Goal: Transaction & Acquisition: Purchase product/service

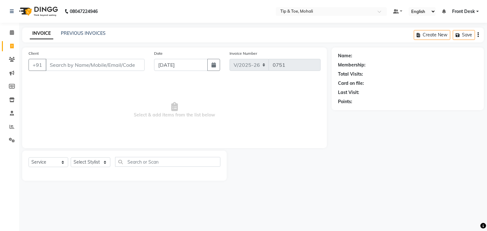
select select "5835"
select select "service"
drag, startPoint x: 0, startPoint y: 0, endPoint x: 93, endPoint y: 165, distance: 189.7
click at [93, 165] on select "Select Stylist Front Desk [PERSON_NAME] [PERSON_NAME] [DATE][PERSON_NAME] SACHI…" at bounding box center [91, 163] width 40 height 10
select select "79961"
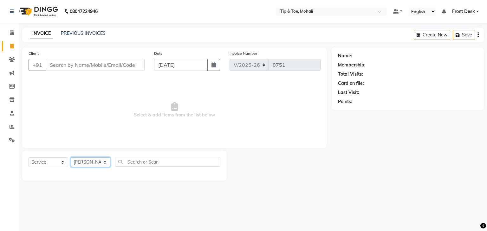
click at [71, 158] on select "Select Stylist Front Desk [PERSON_NAME] [PERSON_NAME] [DATE][PERSON_NAME] SACHI…" at bounding box center [91, 163] width 40 height 10
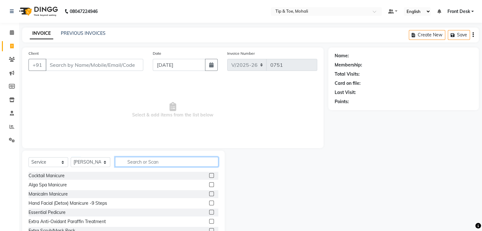
click at [139, 161] on input "text" at bounding box center [166, 162] width 103 height 10
type input "H"
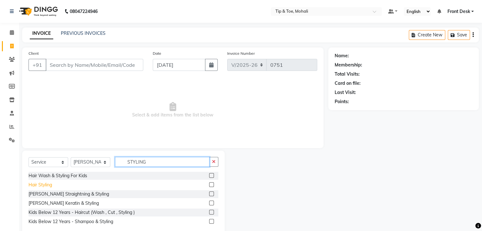
type input "STYLING"
click at [36, 187] on div "Hair Styling" at bounding box center [40, 185] width 23 height 7
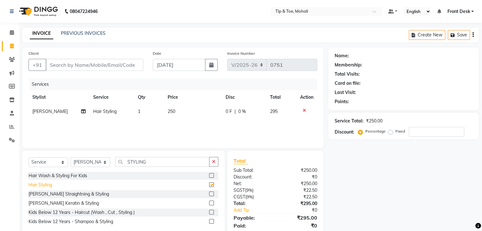
checkbox input "false"
click at [175, 111] on td "250" at bounding box center [193, 112] width 58 height 14
select select "79961"
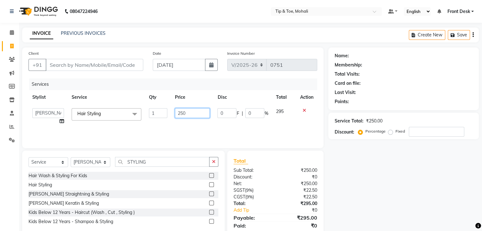
click at [194, 112] on input "250" at bounding box center [192, 113] width 35 height 10
type input "2"
type input "300"
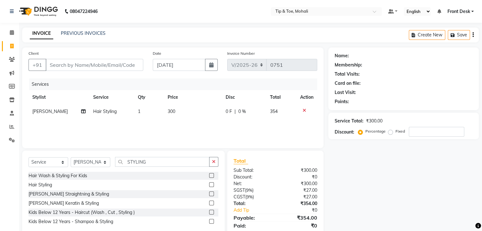
click at [377, 192] on div "Name: Membership: Total Visits: Card on file: Last Visit: Points: Service Total…" at bounding box center [405, 146] width 155 height 197
click at [57, 63] on input "Client" at bounding box center [95, 65] width 98 height 12
type input "9"
type input "0"
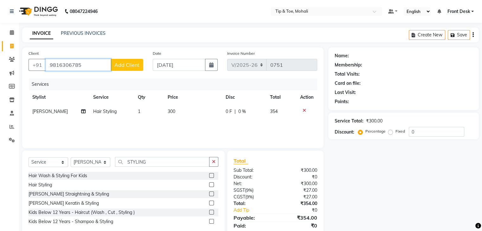
type input "9816306785"
click at [135, 63] on span "Add Client" at bounding box center [126, 65] width 25 height 6
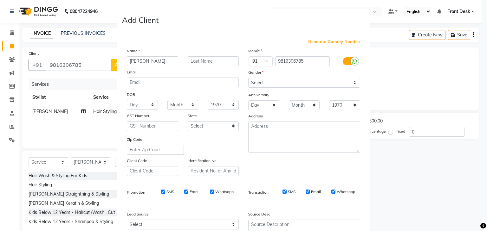
type input "GOURAV"
click at [184, 194] on input "Email" at bounding box center [186, 192] width 4 height 4
checkbox input "false"
click at [162, 194] on input "SMS" at bounding box center [163, 192] width 4 height 4
checkbox input "false"
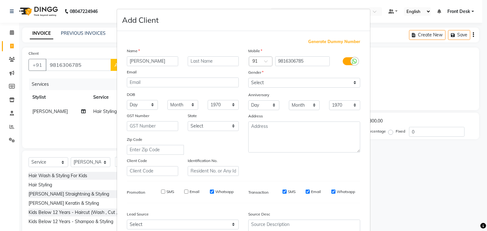
click at [279, 194] on div "SMS" at bounding box center [285, 192] width 22 height 6
click at [282, 194] on input "SMS" at bounding box center [284, 192] width 4 height 4
checkbox input "false"
click at [306, 194] on input "Email" at bounding box center [308, 192] width 4 height 4
checkbox input "false"
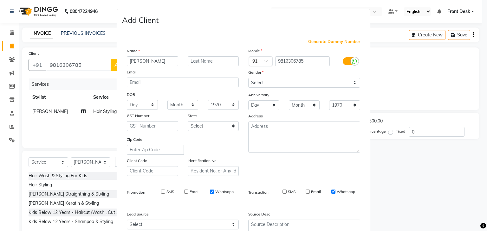
scroll to position [64, 0]
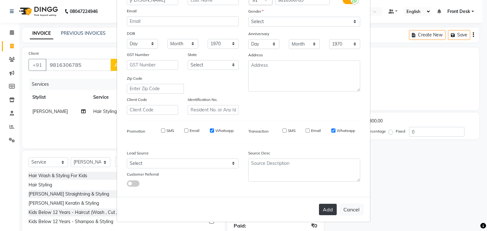
click at [327, 212] on button "Add" at bounding box center [328, 209] width 18 height 11
click at [325, 211] on button "Add" at bounding box center [328, 209] width 18 height 11
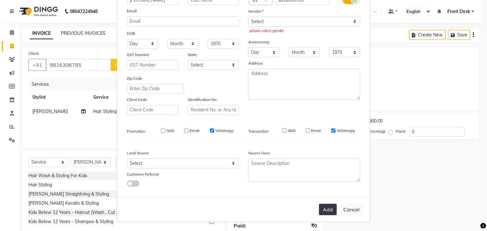
click at [325, 211] on button "Add" at bounding box center [328, 209] width 18 height 11
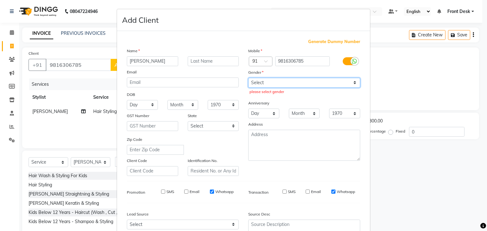
click at [259, 87] on select "Select Male Female Other Prefer Not To Say" at bounding box center [304, 83] width 112 height 10
select select "male"
click at [248, 78] on select "Select Male Female Other Prefer Not To Say" at bounding box center [304, 83] width 112 height 10
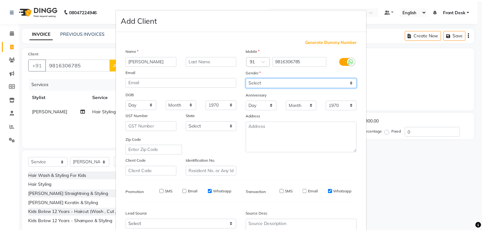
scroll to position [64, 0]
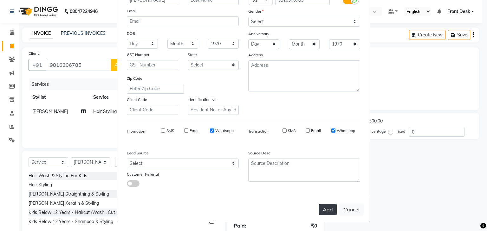
click at [329, 207] on button "Add" at bounding box center [328, 209] width 18 height 11
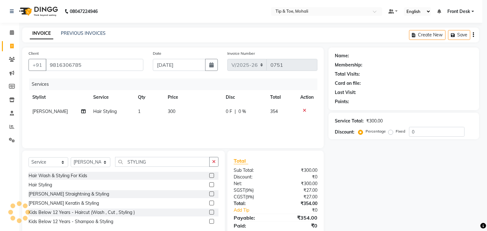
select select
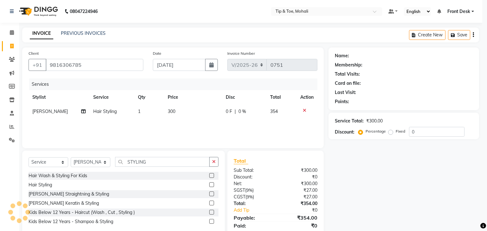
select select
checkbox input "false"
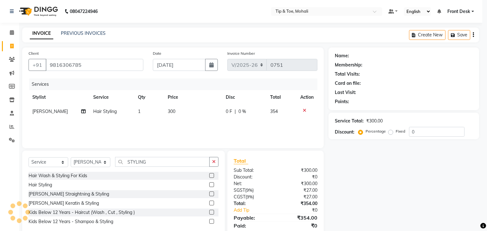
checkbox input "false"
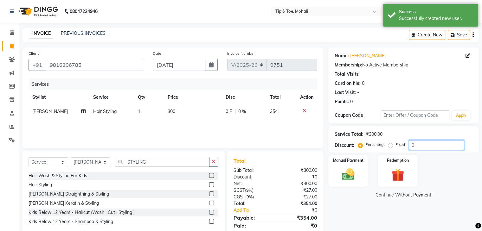
click at [416, 147] on input "0" at bounding box center [436, 145] width 55 height 10
type input "15.254"
click at [360, 172] on div "Manual Payment" at bounding box center [349, 171] width 42 height 33
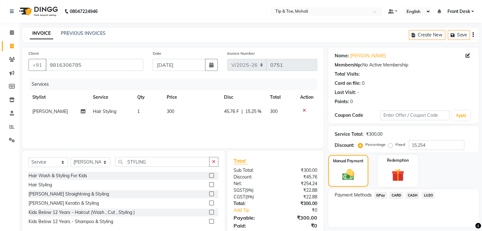
click at [378, 197] on span "GPay" at bounding box center [380, 195] width 13 height 7
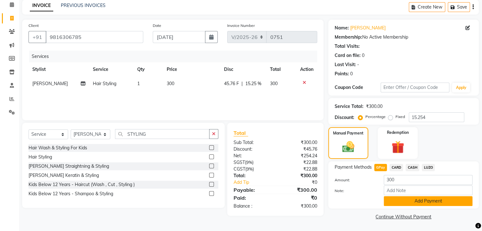
click at [426, 203] on button "Add Payment" at bounding box center [428, 202] width 89 height 10
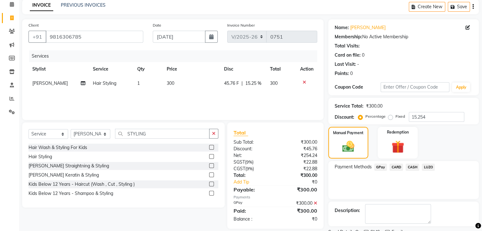
scroll to position [54, 0]
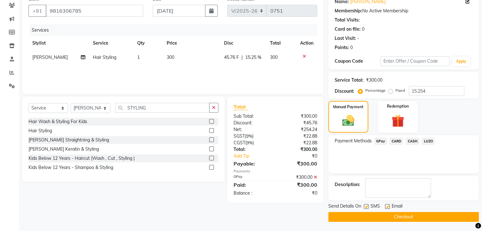
click at [400, 216] on button "Checkout" at bounding box center [403, 217] width 151 height 10
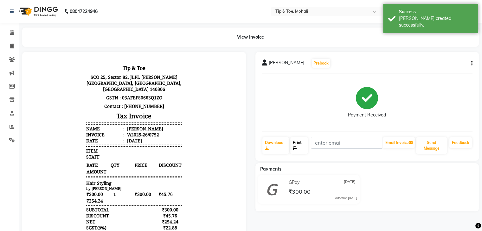
click at [299, 142] on link "Print" at bounding box center [298, 146] width 17 height 16
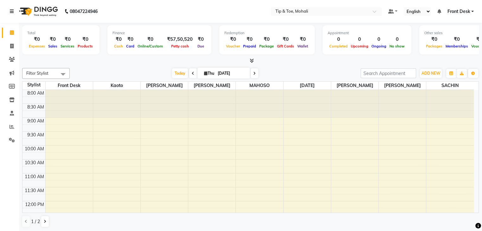
click at [10, 11] on icon at bounding box center [12, 11] width 4 height 4
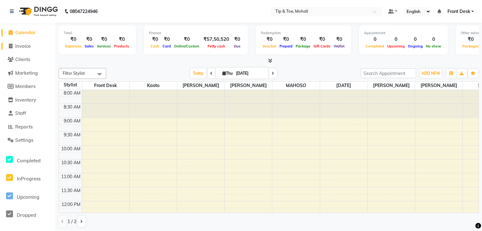
click at [24, 47] on span "Invoice" at bounding box center [23, 46] width 16 height 6
select select "service"
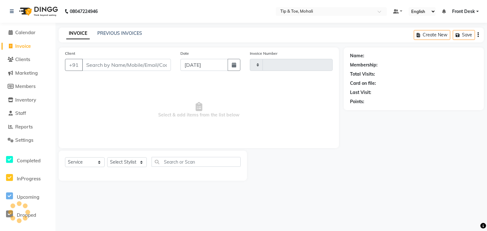
type input "0751"
select select "5835"
click at [125, 166] on select "Select Stylist Front Desk [PERSON_NAME] [PERSON_NAME] [DATE][PERSON_NAME] SACHI…" at bounding box center [127, 163] width 40 height 10
select select "83684"
click at [107, 158] on select "Select Stylist Front Desk [PERSON_NAME] [PERSON_NAME] [DATE][PERSON_NAME] SACHI…" at bounding box center [127, 163] width 40 height 10
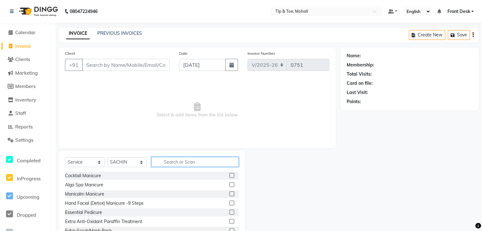
click at [171, 160] on input "text" at bounding box center [195, 162] width 87 height 10
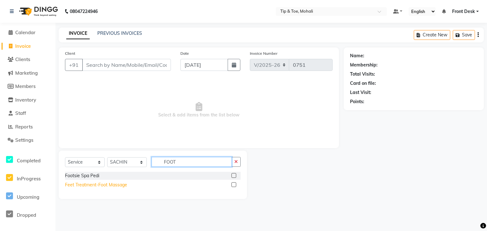
type input "FOOT"
click at [94, 186] on div "Feet Treatment-Foot Massage" at bounding box center [96, 185] width 62 height 7
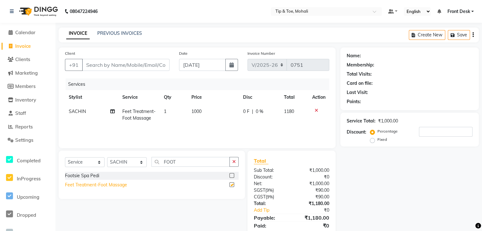
checkbox input "false"
click at [205, 108] on td "1000" at bounding box center [214, 115] width 52 height 21
select select "83684"
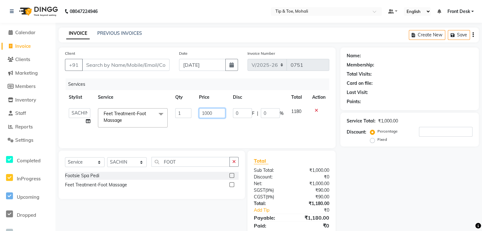
click at [220, 112] on input "1000" at bounding box center [212, 113] width 26 height 10
type input "1"
type input "500"
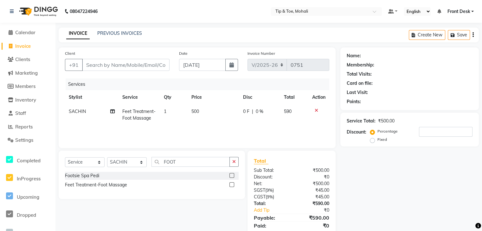
click at [431, 207] on div "Name: Membership: Total Visits: Card on file: Last Visit: Points: Service Total…" at bounding box center [412, 146] width 143 height 197
click at [93, 64] on input "Client" at bounding box center [126, 65] width 88 height 12
type input "9"
type input "0"
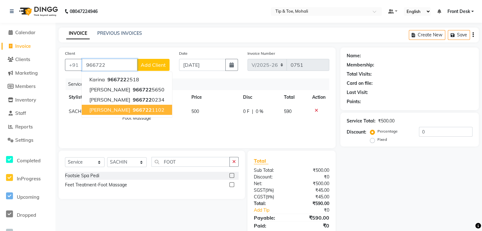
click at [104, 110] on span "JUSJEET" at bounding box center [109, 110] width 41 height 6
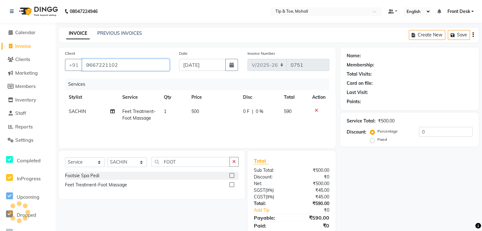
type input "9667221102"
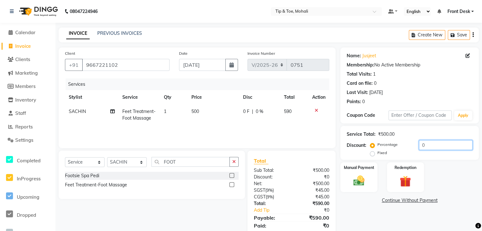
click at [427, 145] on input "0" at bounding box center [446, 145] width 54 height 10
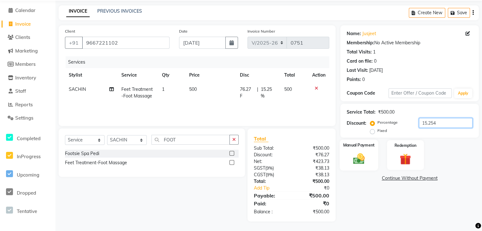
type input "15.254"
click at [356, 153] on img at bounding box center [358, 158] width 19 height 13
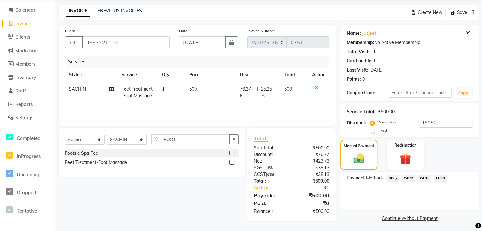
click at [424, 178] on span "CASH" at bounding box center [425, 178] width 14 height 7
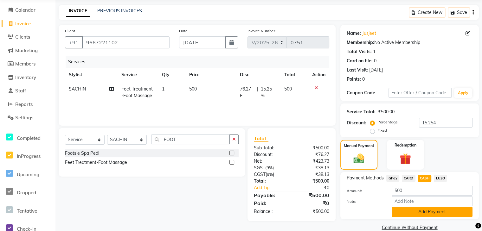
click at [426, 214] on button "Add Payment" at bounding box center [432, 212] width 81 height 10
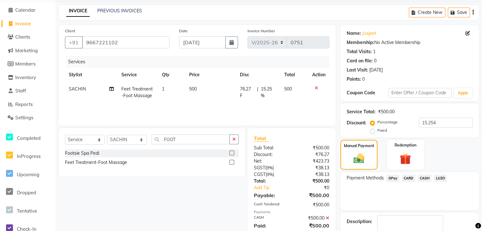
scroll to position [60, 0]
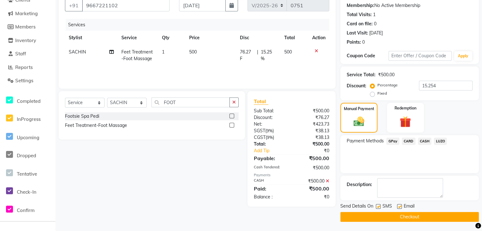
click at [426, 214] on button "Checkout" at bounding box center [410, 217] width 139 height 10
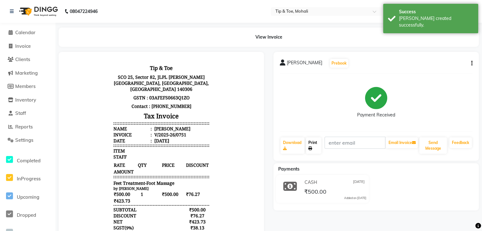
click at [315, 145] on link "Print" at bounding box center [314, 146] width 16 height 16
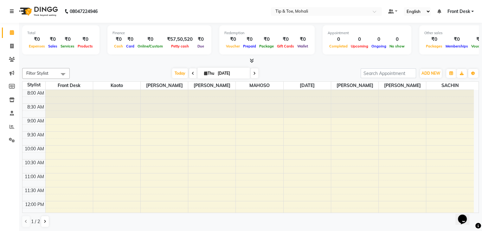
click at [10, 12] on icon at bounding box center [12, 11] width 4 height 4
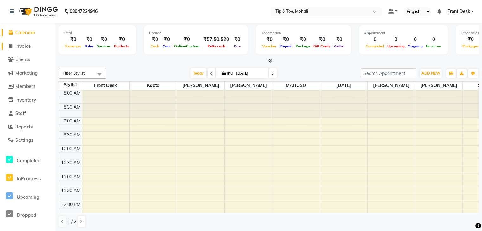
click at [25, 46] on span "Invoice" at bounding box center [23, 46] width 16 height 6
select select "service"
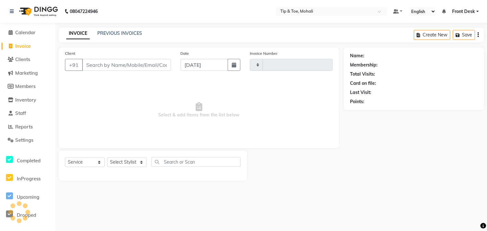
type input "0751"
select select "5835"
click at [129, 161] on select "Select Stylist Front Desk [PERSON_NAME] [PERSON_NAME] [DATE][PERSON_NAME] SACHI…" at bounding box center [127, 163] width 40 height 10
select select "62242"
click at [107, 158] on select "Select Stylist Front Desk [PERSON_NAME] [PERSON_NAME] [DATE][PERSON_NAME] SACHI…" at bounding box center [127, 163] width 40 height 10
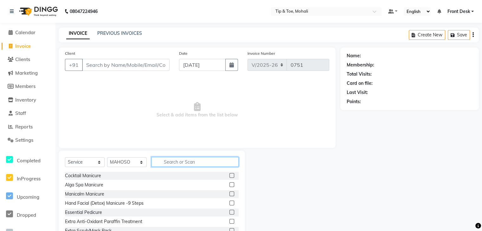
click at [175, 160] on input "text" at bounding box center [195, 162] width 87 height 10
type input "E"
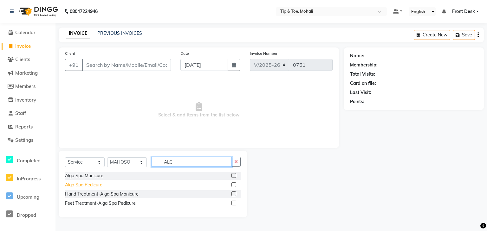
type input "ALG"
click at [90, 184] on div "Alga Spa Pedicure" at bounding box center [83, 185] width 37 height 7
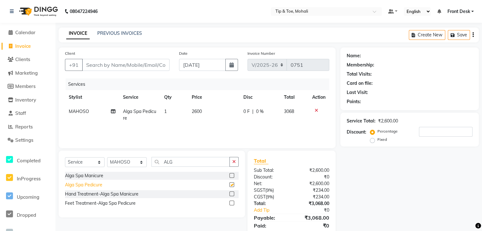
checkbox input "false"
click at [235, 163] on icon "button" at bounding box center [233, 162] width 3 height 4
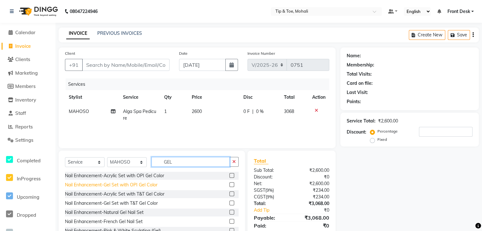
type input "GEL"
click at [107, 186] on div "Nail Enhancement-Gel Set with OPI Gel Color" at bounding box center [111, 185] width 93 height 7
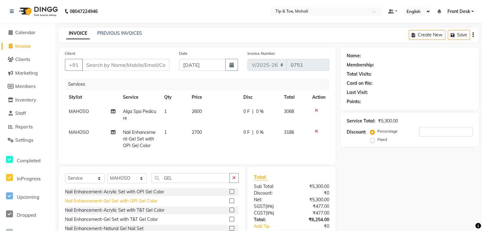
click at [128, 205] on div "Nail Enhancement-Gel Set with OPI Gel Color" at bounding box center [111, 201] width 93 height 7
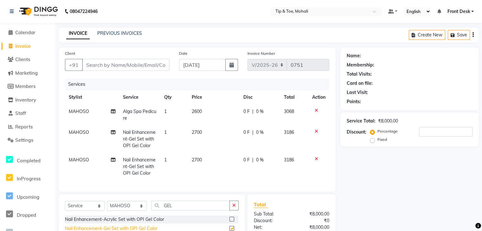
checkbox input "false"
click at [81, 160] on span "MAHOSO" at bounding box center [79, 160] width 20 height 6
select select "62242"
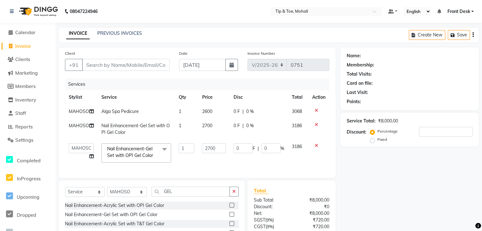
click at [81, 160] on td "Front Desk [PERSON_NAME] [PERSON_NAME] [DATE][PERSON_NAME] [PERSON_NAME]" at bounding box center [81, 153] width 33 height 27
click at [85, 147] on select "Front Desk [PERSON_NAME] [PERSON_NAME] [DATE][PERSON_NAME] [PERSON_NAME]" at bounding box center [81, 149] width 25 height 10
select select "61785"
click at [140, 196] on select "Select Stylist Front Desk [PERSON_NAME] [PERSON_NAME] [DATE][PERSON_NAME] SACHI…" at bounding box center [127, 192] width 40 height 10
select select "61785"
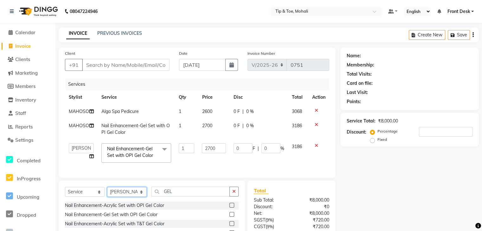
click at [107, 192] on select "Select Stylist Front Desk [PERSON_NAME] [PERSON_NAME] [DATE][PERSON_NAME] SACHI…" at bounding box center [127, 192] width 40 height 10
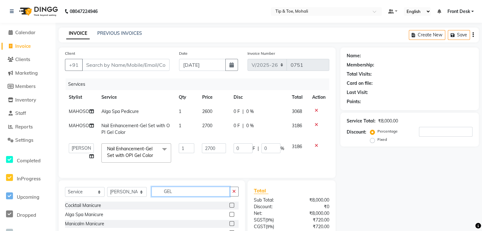
click at [189, 193] on input "GEL" at bounding box center [191, 192] width 78 height 10
type input "G"
type input "REMOV"
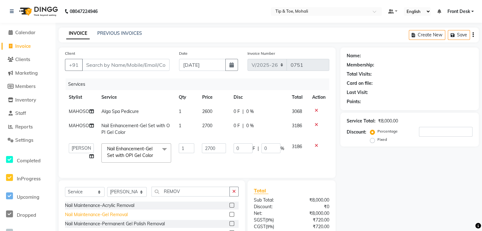
click at [100, 218] on div "Nail Maintenance-Gel Removal" at bounding box center [96, 215] width 63 height 7
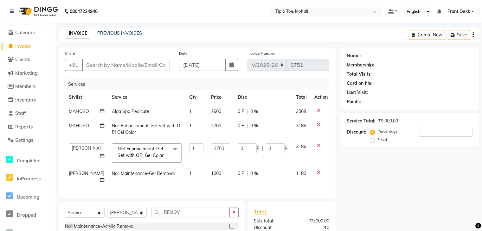
scroll to position [71, 0]
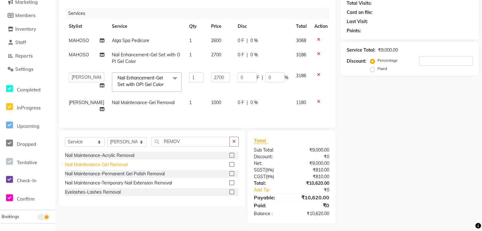
click at [113, 163] on div "Nail Maintenance-Gel Removal" at bounding box center [96, 165] width 63 height 7
checkbox input "false"
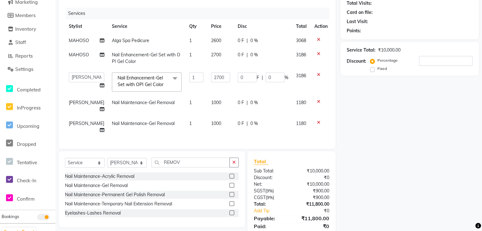
click at [76, 120] on td "[PERSON_NAME]" at bounding box center [86, 127] width 43 height 21
select select "61785"
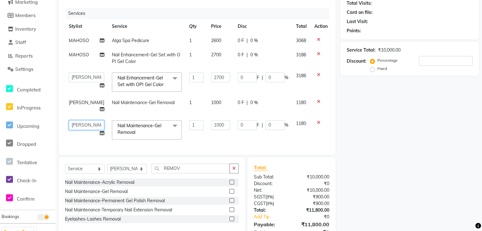
click at [75, 120] on select "Front Desk [PERSON_NAME] [PERSON_NAME] [DATE][PERSON_NAME] [PERSON_NAME]" at bounding box center [87, 125] width 36 height 10
select select "62242"
click at [373, 105] on div "Name: Membership: Total Visits: Card on file: Last Visit: Points: Service Total…" at bounding box center [412, 114] width 143 height 274
click at [212, 104] on span "1000" at bounding box center [216, 103] width 10 height 6
select select "61785"
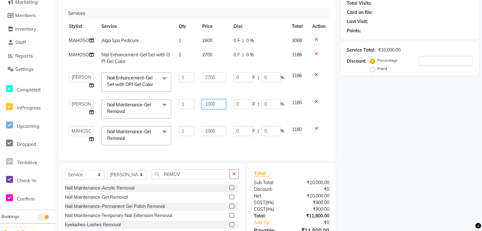
click at [222, 103] on input "1000" at bounding box center [214, 105] width 24 height 10
type input "1"
type input "500"
click at [217, 128] on td "1000" at bounding box center [214, 136] width 32 height 27
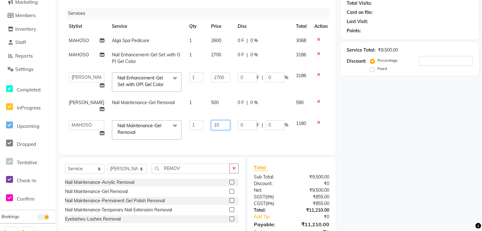
type input "1"
type input "500"
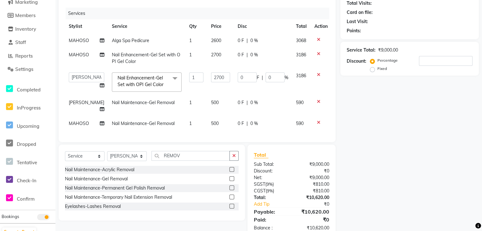
click at [373, 137] on div "Name: Membership: Total Visits: Card on file: Last Visit: Points: Service Total…" at bounding box center [412, 108] width 143 height 262
click at [317, 75] on icon at bounding box center [318, 75] width 3 height 4
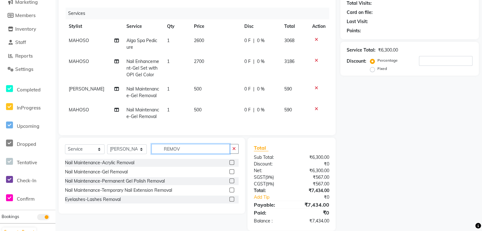
click at [192, 151] on input "REMOV" at bounding box center [191, 149] width 78 height 10
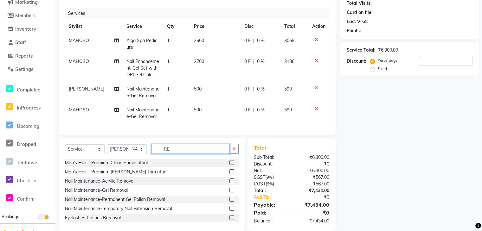
type input "R"
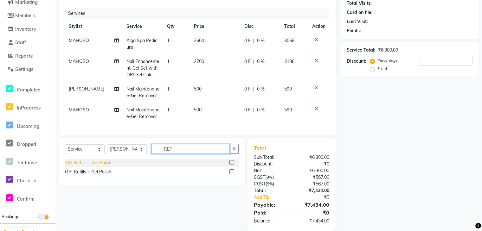
type input "REF"
click at [103, 166] on div "T&T Refills + Gel Polish" at bounding box center [88, 163] width 47 height 7
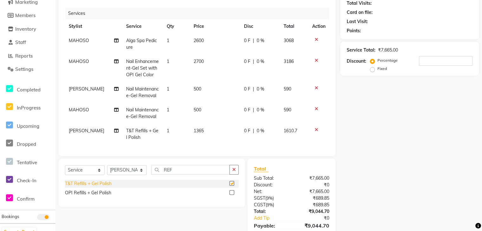
checkbox input "false"
click at [204, 129] on td "1365" at bounding box center [215, 134] width 50 height 21
select select "61785"
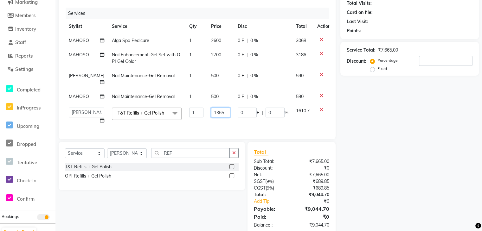
click at [217, 118] on input "1365" at bounding box center [220, 113] width 19 height 10
type input "1"
type input "1800"
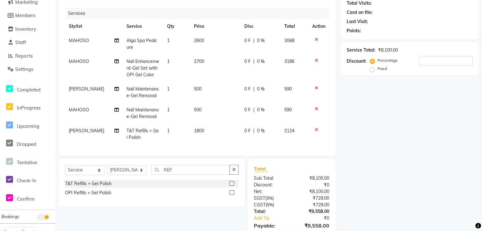
click at [377, 153] on div "Name: Membership: Total Visits: Card on file: Last Visit: Points: Service Total…" at bounding box center [412, 115] width 143 height 276
click at [176, 173] on input "REF" at bounding box center [191, 170] width 78 height 10
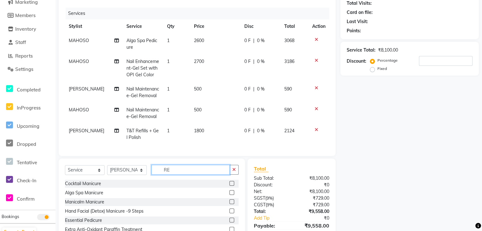
type input "R"
type input "G"
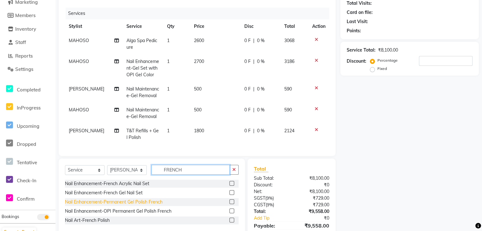
type input "FRENCH"
click at [113, 206] on div "Nail Enhancement-Permanent Gel Polish French" at bounding box center [114, 202] width 98 height 7
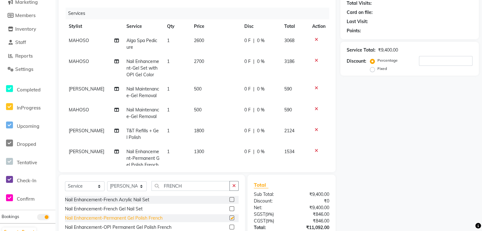
checkbox input "false"
click at [138, 43] on span "Alga Spa Pedicure" at bounding box center [142, 44] width 31 height 12
select select "62242"
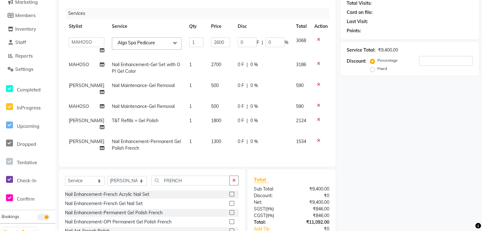
click at [138, 43] on span "Alga Spa Pedicure" at bounding box center [136, 43] width 37 height 6
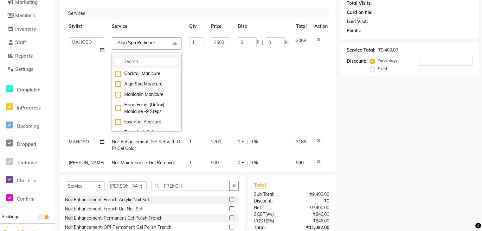
click at [130, 59] on input "multiselect-search" at bounding box center [146, 61] width 63 height 7
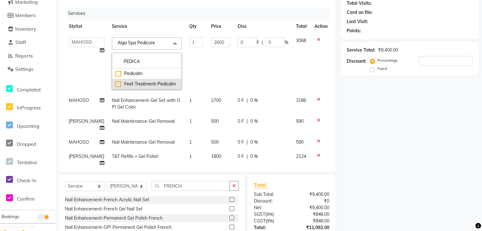
type input "PEDICA"
click at [123, 84] on div "Feet Treatment-Pedicalm" at bounding box center [146, 84] width 63 height 7
checkbox input "true"
type input "2800"
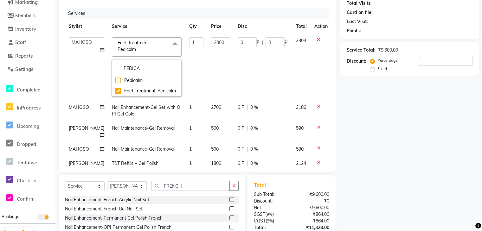
click at [213, 67] on td "2800" at bounding box center [220, 67] width 27 height 67
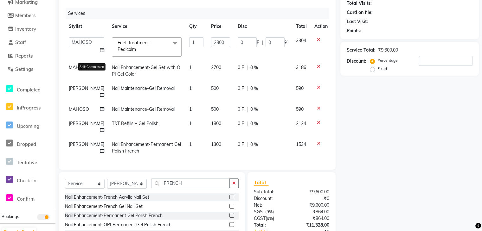
click at [100, 67] on icon at bounding box center [102, 67] width 4 height 4
select select "62242"
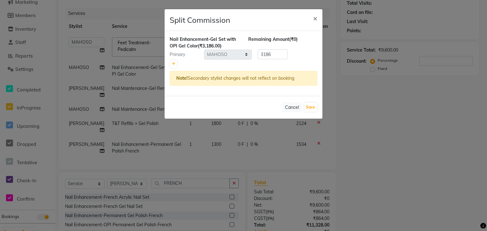
click at [137, 64] on ngb-modal-window "Split Commission × Nail Enhancement-Gel Set with OPI Gel Color (₹3,186.00) Rema…" at bounding box center [243, 115] width 487 height 231
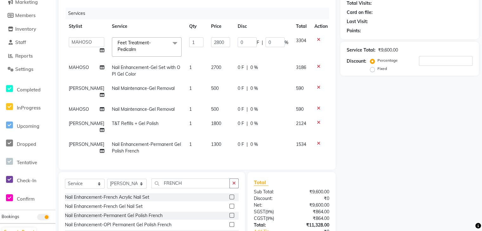
click at [134, 72] on td "Nail Enhancement-Gel Set with OPI Gel Color" at bounding box center [146, 71] width 77 height 21
select select "62242"
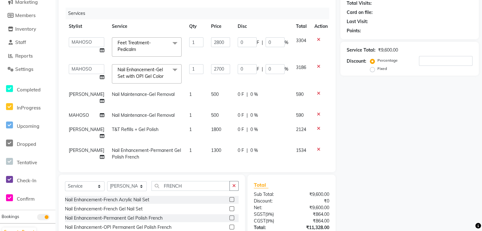
click at [135, 75] on span "Nail Enhancement-Gel Set with OPI Gel Color" at bounding box center [141, 73] width 46 height 12
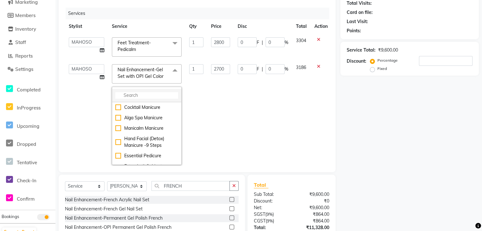
click at [131, 94] on input "multiselect-search" at bounding box center [146, 95] width 63 height 7
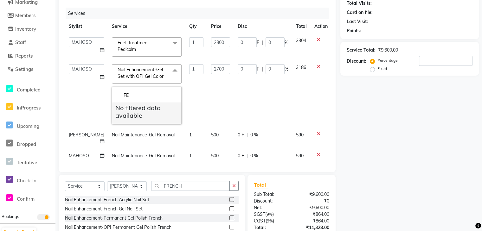
type input "F"
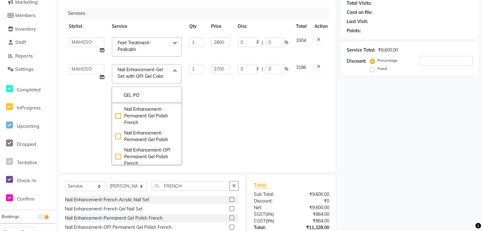
scroll to position [49, 0]
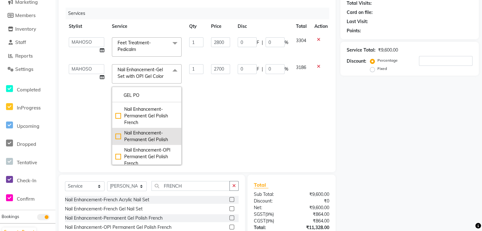
type input "GEL PO"
click at [125, 136] on div "Nail Enhancement-Permanent Gel Polish" at bounding box center [146, 136] width 63 height 13
type input "900"
checkbox input "true"
click at [234, 107] on td "0 F | 0 %" at bounding box center [263, 115] width 58 height 108
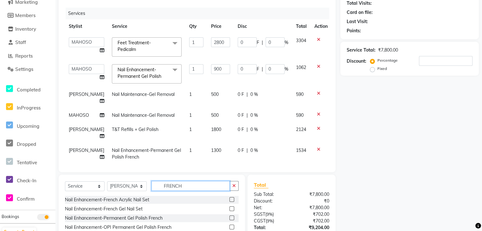
click at [184, 184] on input "FRENCH" at bounding box center [191, 186] width 78 height 10
type input "F"
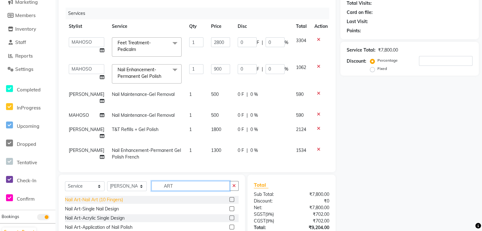
type input "ART"
click at [101, 197] on div "Nail Art-Nail Art (10 Fingers)" at bounding box center [94, 200] width 58 height 7
checkbox input "false"
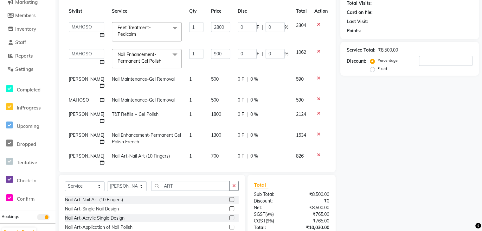
click at [209, 149] on td "700" at bounding box center [220, 159] width 27 height 21
select select "61785"
click at [217, 153] on input "700" at bounding box center [220, 158] width 19 height 10
type input "7"
type input "1500"
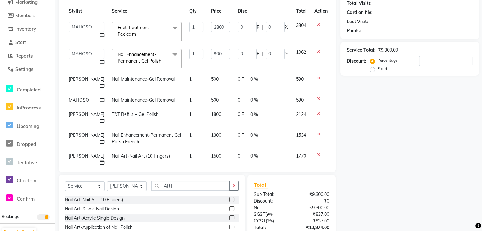
click at [418, 133] on div "Name: Membership: Total Visits: Card on file: Last Visit: Points: Service Total…" at bounding box center [412, 123] width 143 height 292
click at [147, 131] on td "Nail Enhancement-Permanent Gel Polish French" at bounding box center [146, 138] width 77 height 21
select select "61785"
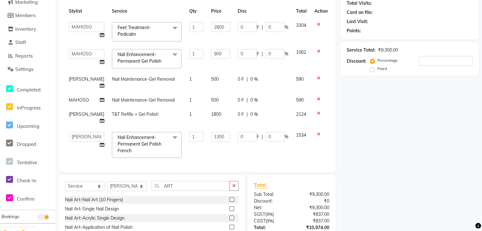
click at [169, 134] on span at bounding box center [175, 138] width 13 height 12
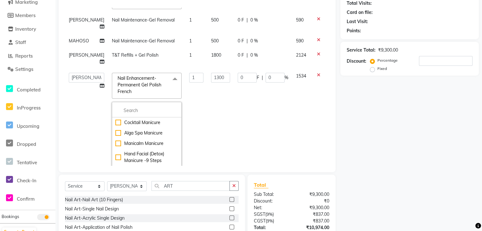
scroll to position [75, 0]
click at [133, 107] on input "multiselect-search" at bounding box center [146, 110] width 63 height 7
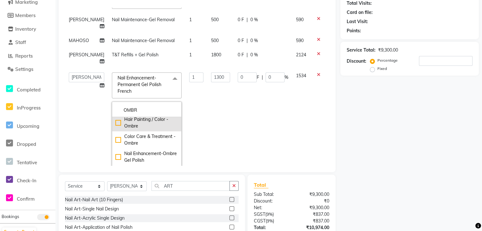
scroll to position [11, 0]
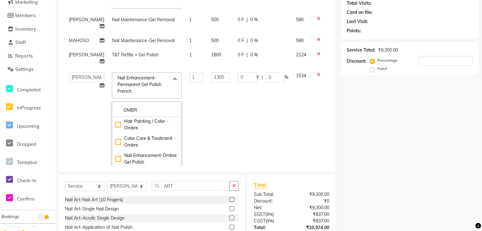
type input "OMBR"
click at [317, 73] on icon at bounding box center [318, 75] width 3 height 4
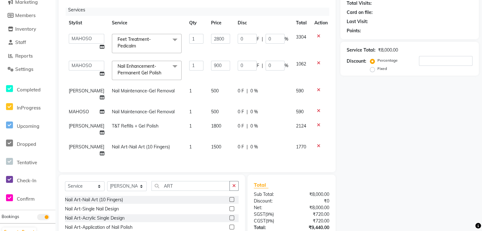
scroll to position [0, 0]
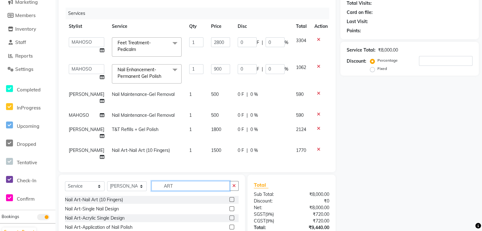
click at [183, 181] on input "ART" at bounding box center [191, 186] width 78 height 10
type input "A"
type input "OMBRE"
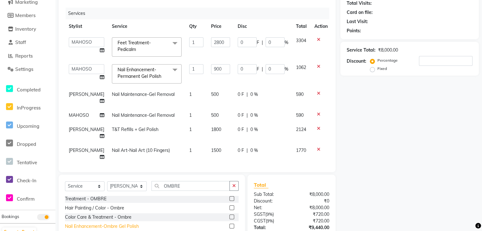
click at [108, 224] on div "Nail Enhancement-Ombre Gel Polish" at bounding box center [102, 227] width 74 height 7
checkbox input "false"
click at [169, 72] on span at bounding box center [175, 70] width 13 height 12
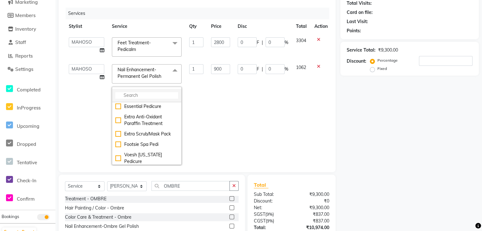
click at [137, 94] on input "multiselect-search" at bounding box center [146, 95] width 63 height 7
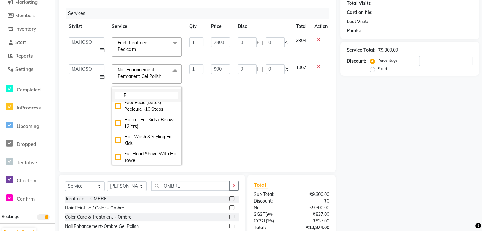
scroll to position [8, 0]
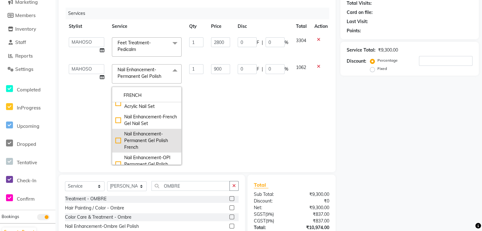
type input "FRENCH"
click at [132, 144] on div "Nail Enhancement-Permanent Gel Polish French" at bounding box center [146, 141] width 63 height 20
type input "1300"
checkbox input "true"
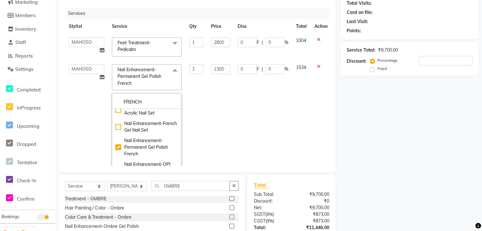
click at [253, 120] on td "0 F | 0 %" at bounding box center [263, 118] width 58 height 115
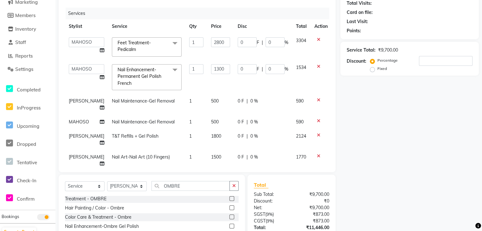
scroll to position [22, 0]
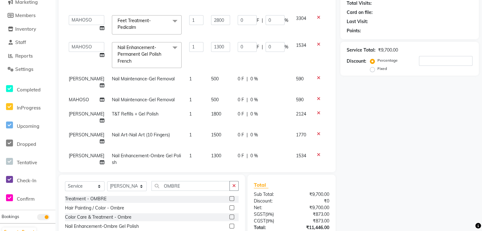
click at [370, 149] on div "Name: Membership: Total Visits: Card on file: Last Visit: Points: Service Total…" at bounding box center [412, 123] width 143 height 292
click at [423, 57] on input "number" at bounding box center [446, 61] width 54 height 10
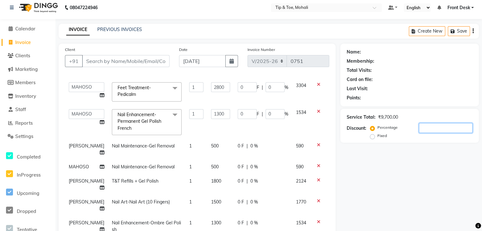
scroll to position [0, 0]
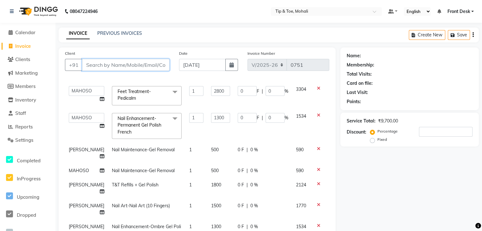
click at [125, 67] on input "Client" at bounding box center [126, 65] width 88 height 12
type input "9"
type input "0"
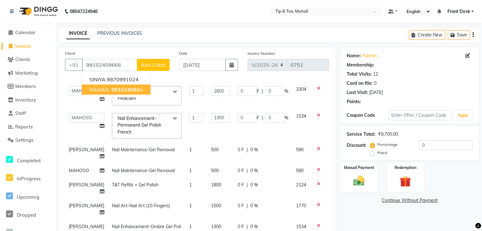
click at [116, 91] on span "99102409" at bounding box center [123, 90] width 25 height 6
type input "9910240966"
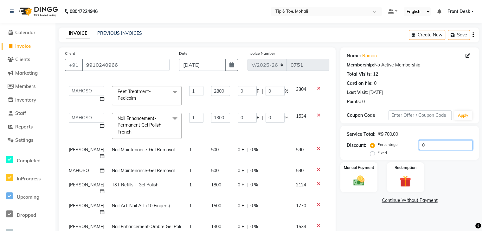
click at [427, 148] on input "0" at bounding box center [446, 145] width 54 height 10
type input "3"
type input "84"
type input "3"
type input "39"
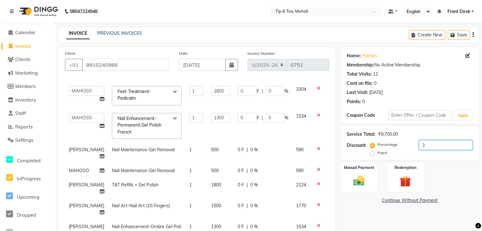
type input "3"
type input "30"
type input "840"
type input "30"
type input "390"
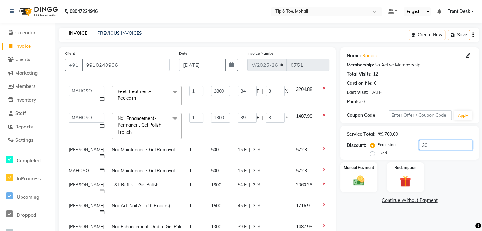
type input "30"
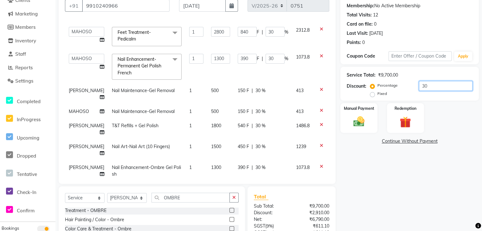
scroll to position [70, 0]
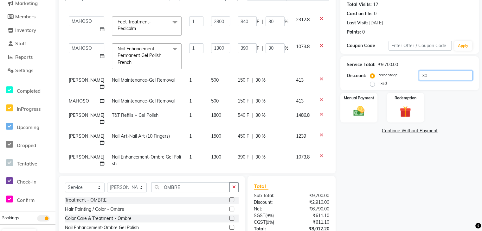
click at [427, 75] on input "30" at bounding box center [446, 76] width 54 height 10
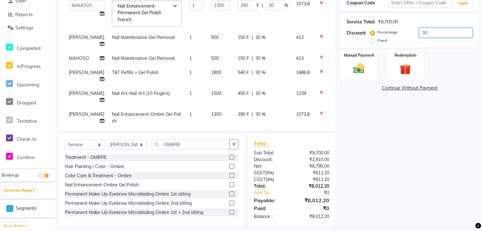
scroll to position [118, 0]
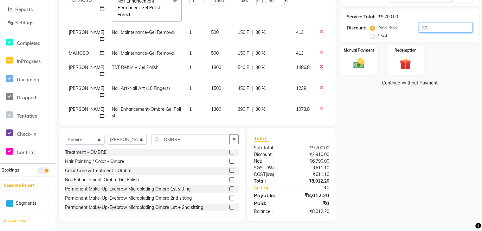
type input "3"
type input "84"
type input "3"
type input "39"
type input "3"
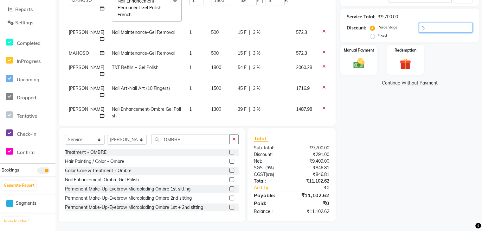
type input "35"
type input "980"
type input "35"
type input "455"
type input "35"
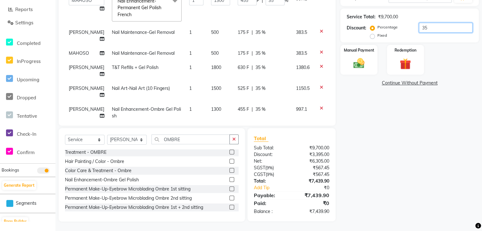
type input "35"
click at [210, 81] on td "1500" at bounding box center [220, 91] width 27 height 21
select select "61785"
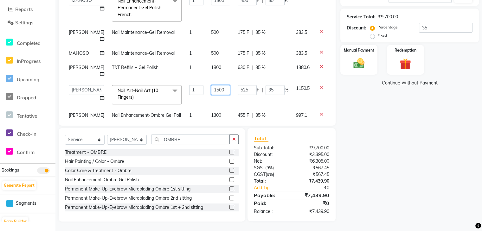
click at [216, 85] on input "1500" at bounding box center [220, 90] width 19 height 10
click at [379, 108] on div "Name: Raman Membership: No Active Membership Total Visits: 12 Card on file: 0 L…" at bounding box center [412, 76] width 143 height 292
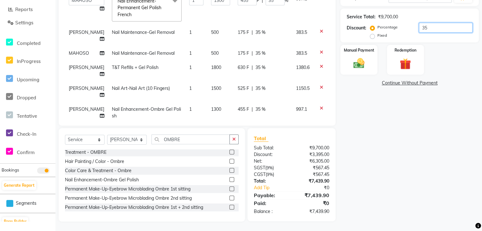
click at [431, 27] on input "35" at bounding box center [446, 28] width 54 height 10
type input "3"
type input "84"
type input "3"
type input "39"
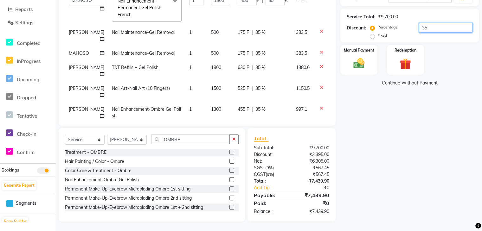
type input "3"
type input "0"
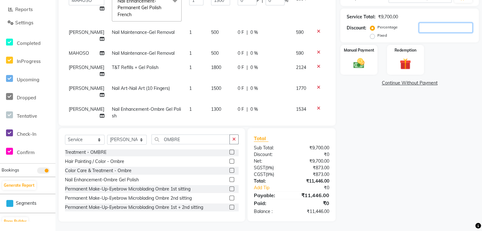
type input "4"
type input "112"
type input "4"
type input "52"
type input "4"
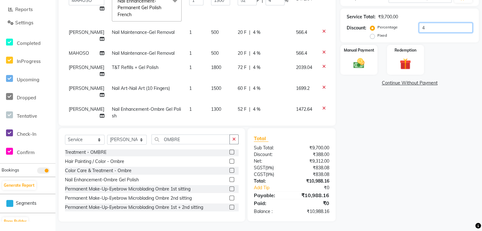
type input "40"
type input "1120"
type input "40"
type input "520"
type input "40"
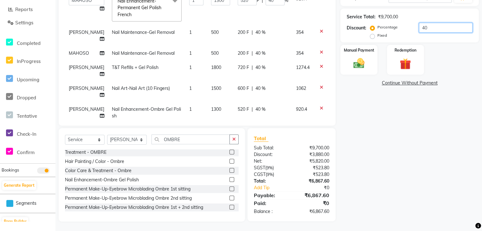
type input "4"
type input "112"
type input "4"
type input "52"
type input "4"
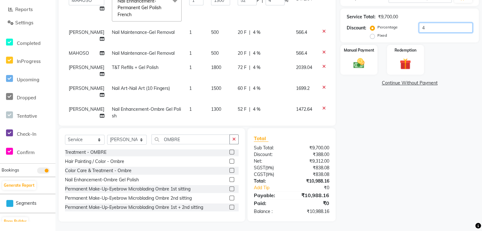
type input "0"
type input "4"
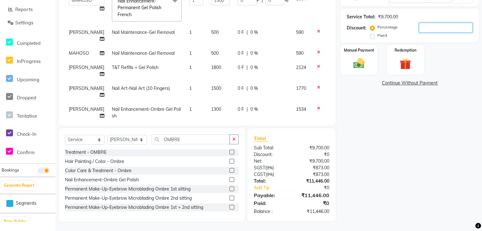
type input "112"
type input "4"
type input "52"
type input "4"
type input "40"
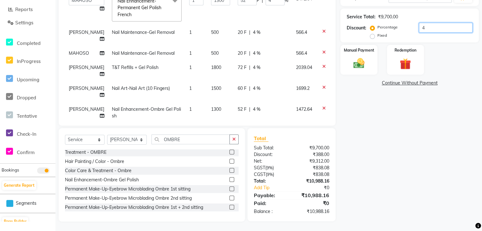
type input "1120"
type input "40"
type input "520"
type input "40"
type input "4"
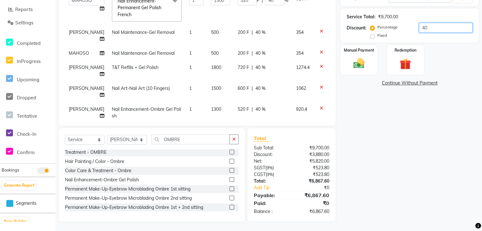
type input "112"
type input "4"
type input "52"
type input "4"
type input "0"
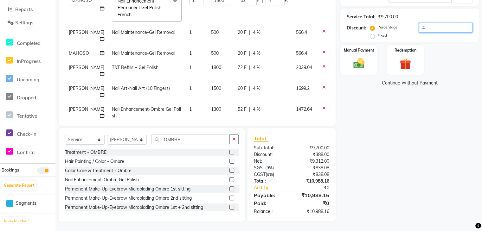
type input "0"
type input "4"
type input "112"
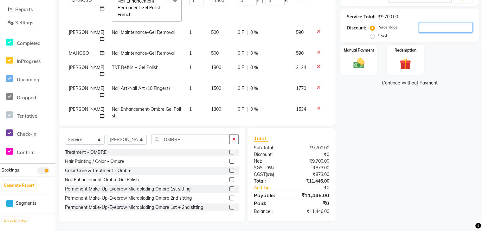
type input "4"
type input "52"
type input "4"
type input "40"
type input "1120"
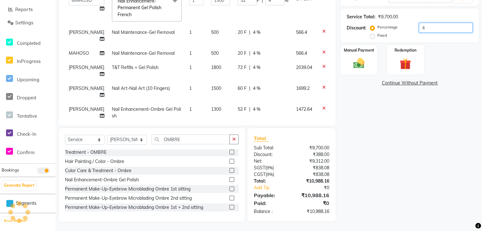
type input "40"
type input "520"
type input "40"
type input "40.005"
type input "1120.14"
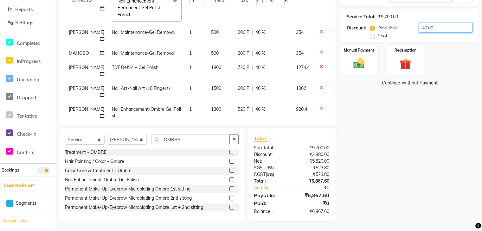
type input "40.01"
type input "520.07"
type input "40.01"
type input "40.0052"
type input "1120.15"
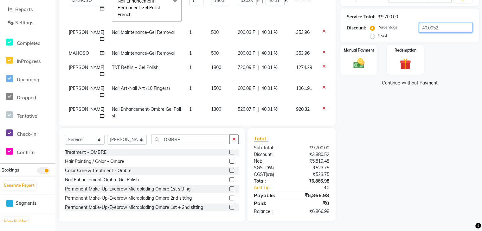
type input "40.005"
type input "1120.14"
type input "40.00"
type input "1120"
type input "40"
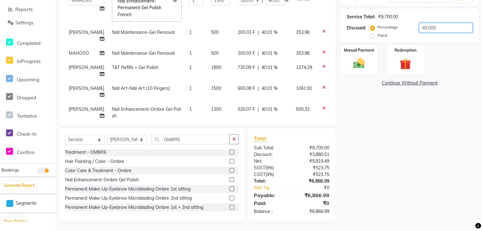
type input "520"
type input "40"
type input "40.05"
type input "1121.4"
type input "40.05"
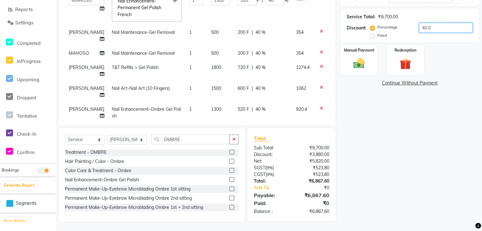
type input "520.65"
type input "40.05"
type input "40.0"
type input "1120"
type input "40"
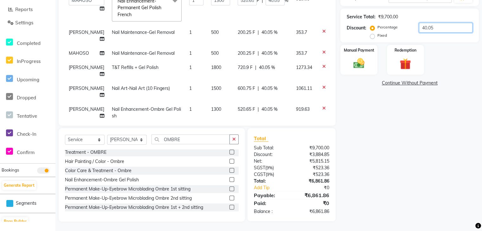
type input "520"
type input "40"
type input "40.06"
type input "1121.68"
type input "40.06"
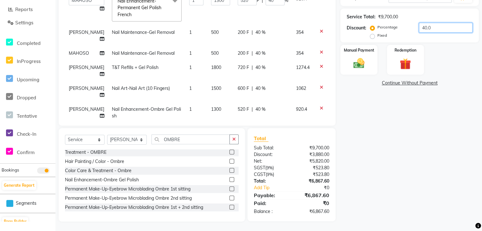
type input "520.78"
type input "40.06"
type input "40.0"
type input "1120"
type input "40"
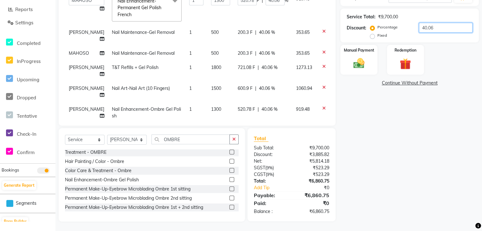
type input "520"
type input "40"
type input "40.01"
type input "1120.28"
type input "40.01"
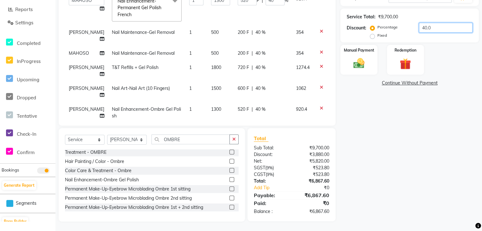
type input "520.13"
type input "40.01"
type input "40.011"
type input "1120.31"
type input "520.14"
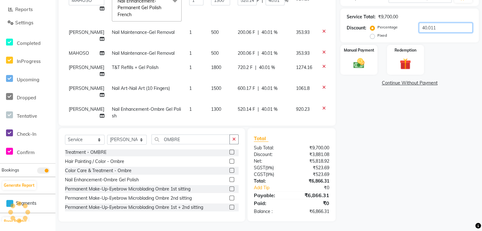
type input "40.01"
type input "1120.28"
type input "520.13"
type input "40.0"
type input "1120"
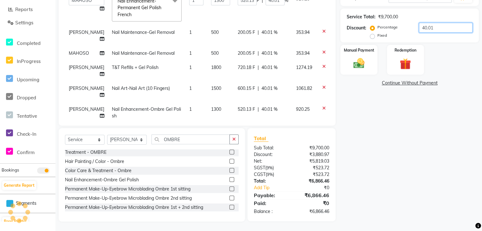
type input "40"
type input "520"
type input "40"
type input "40.2"
type input "1125.6"
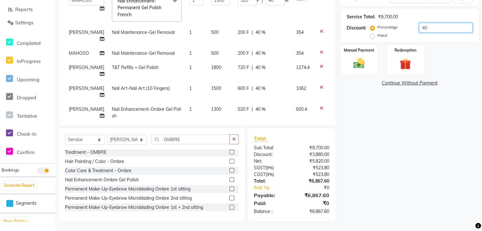
type input "40.2"
type input "522.6"
type input "40.2"
type input "40"
type input "1120"
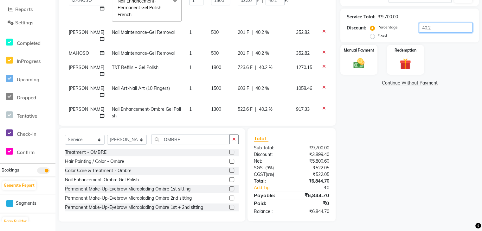
type input "40"
click at [357, 62] on img at bounding box center [358, 63] width 19 height 13
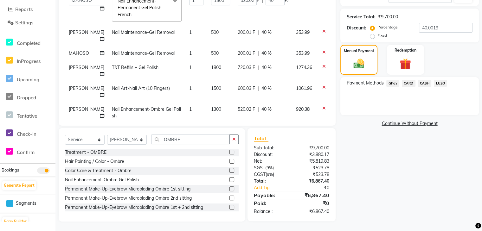
click at [390, 85] on span "GPay" at bounding box center [392, 83] width 13 height 7
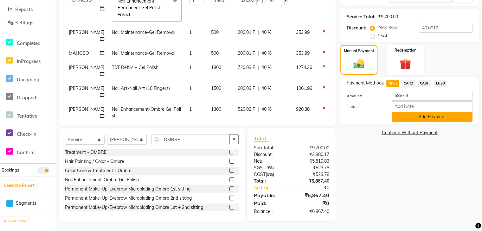
click at [424, 117] on button "Add Payment" at bounding box center [432, 117] width 81 height 10
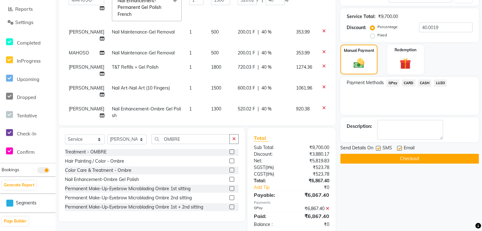
click at [414, 158] on button "Checkout" at bounding box center [410, 159] width 139 height 10
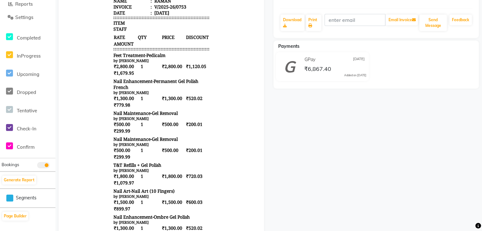
scroll to position [123, 0]
click at [315, 23] on link "Print" at bounding box center [314, 23] width 16 height 16
